Goal: Task Accomplishment & Management: Manage account settings

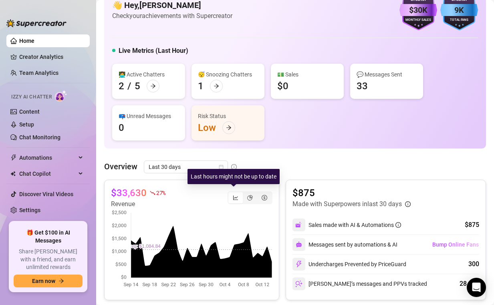
scroll to position [49, 0]
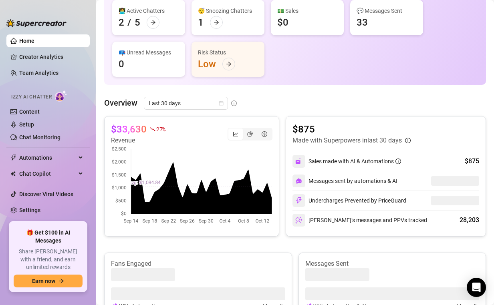
scroll to position [84, 0]
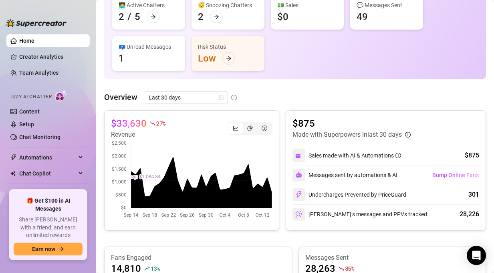
scroll to position [111, 0]
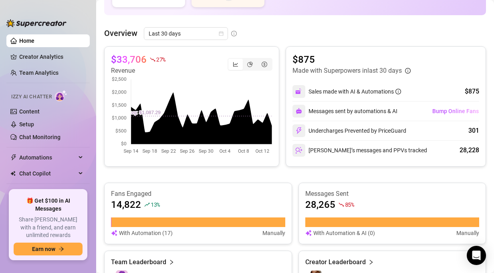
scroll to position [170, 0]
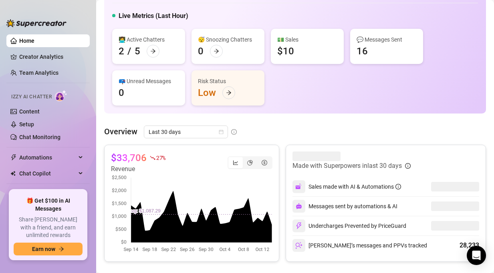
scroll to position [102, 0]
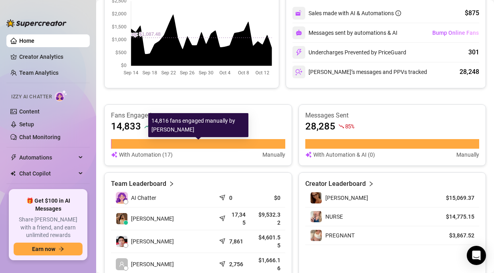
scroll to position [189, 0]
